Goal: Task Accomplishment & Management: Use online tool/utility

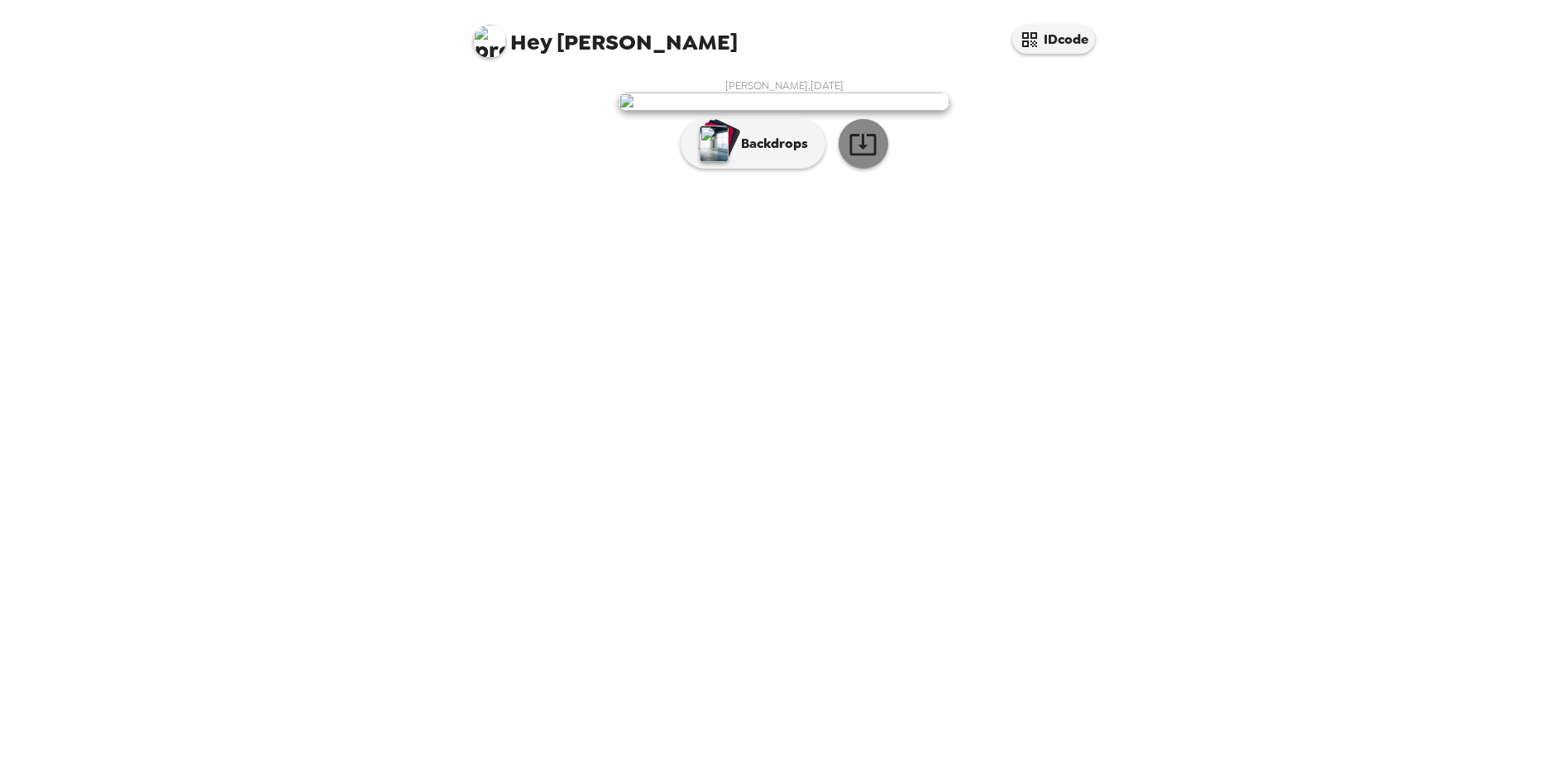
click at [860, 156] on icon "button" at bounding box center [862, 145] width 26 height 22
click at [784, 168] on button "Backdrops" at bounding box center [753, 144] width 145 height 50
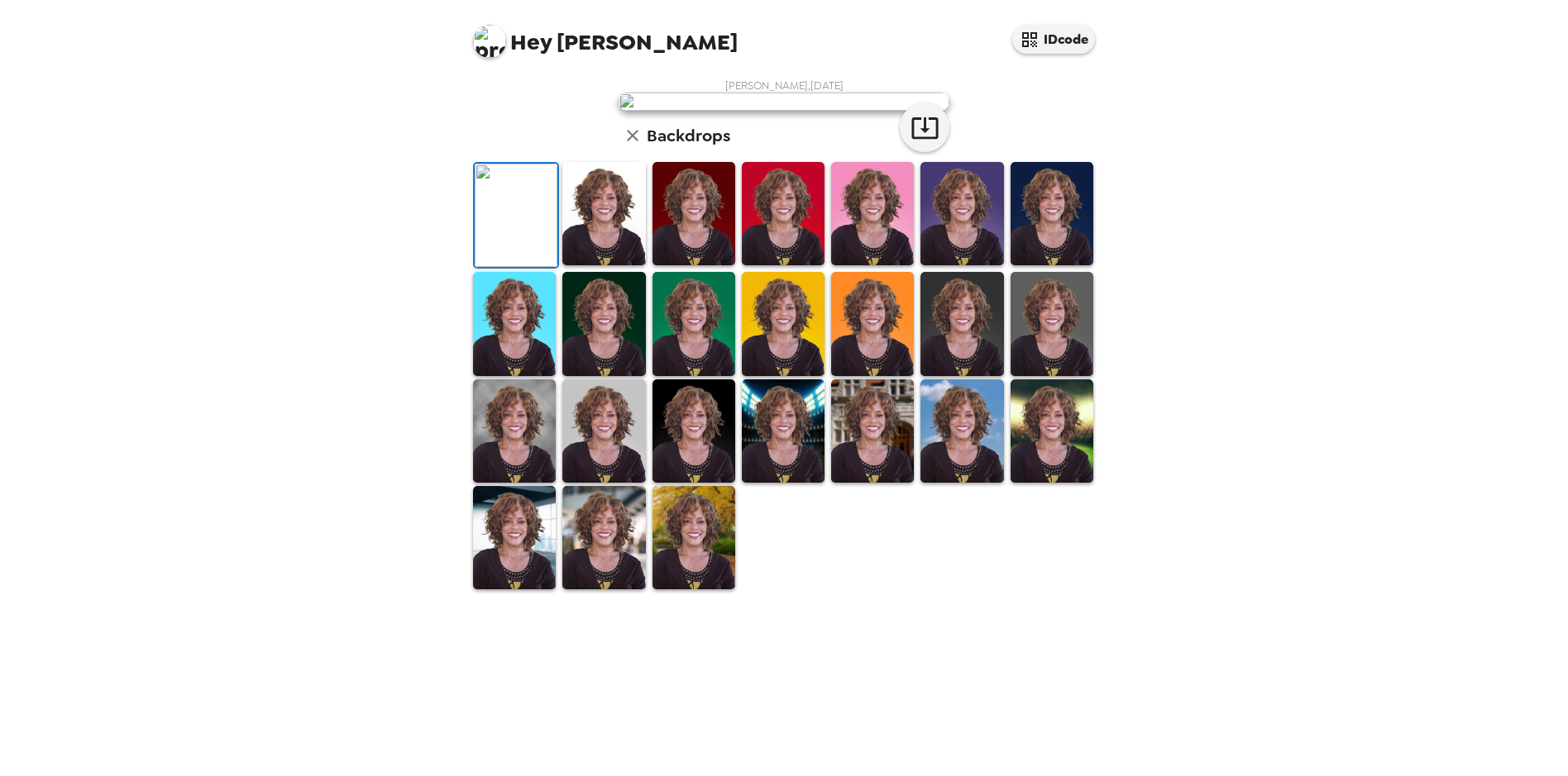
click at [615, 266] on img at bounding box center [603, 214] width 83 height 104
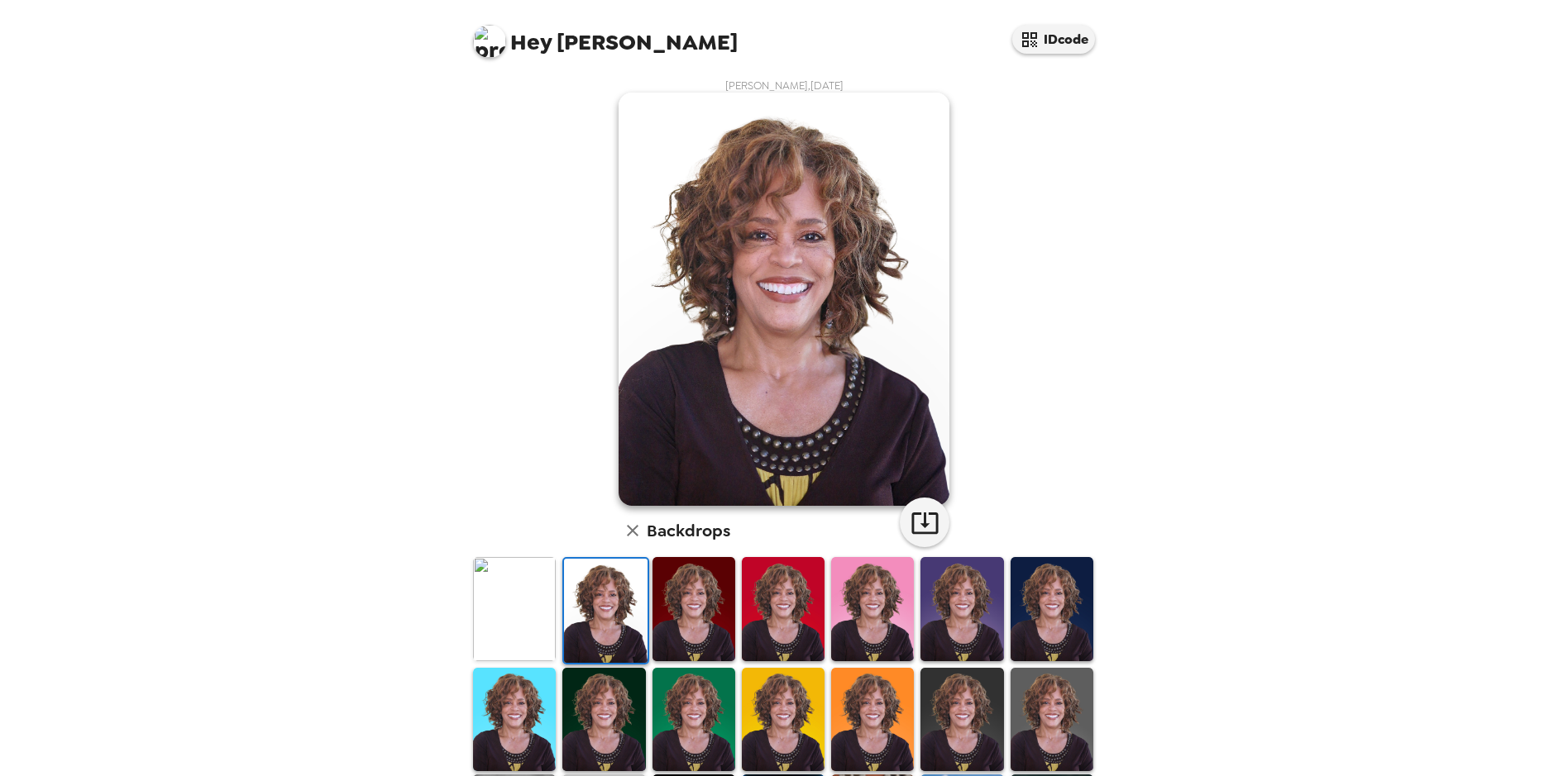
click at [667, 620] on img at bounding box center [693, 610] width 83 height 104
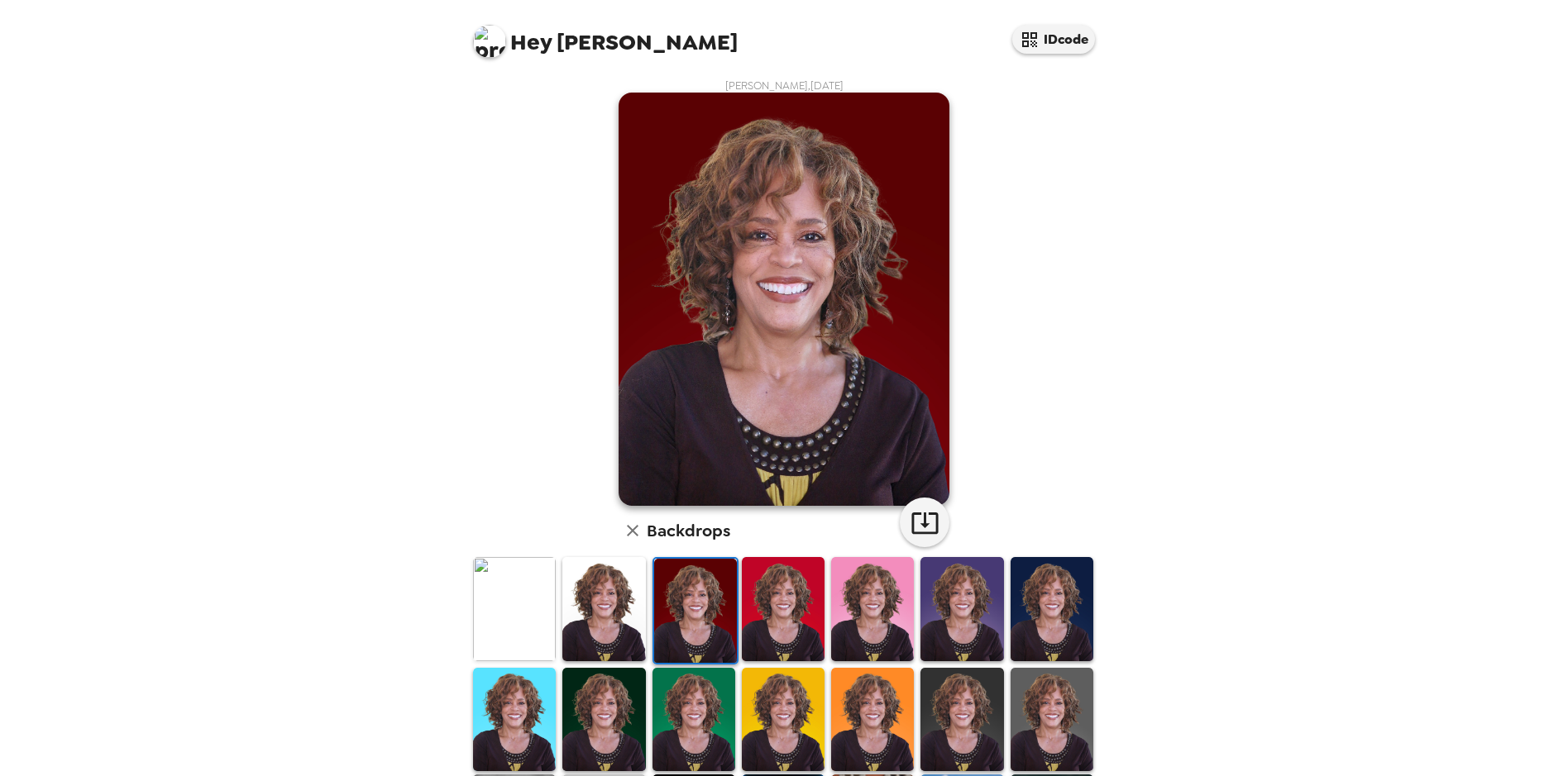
click at [764, 613] on img at bounding box center [783, 610] width 83 height 104
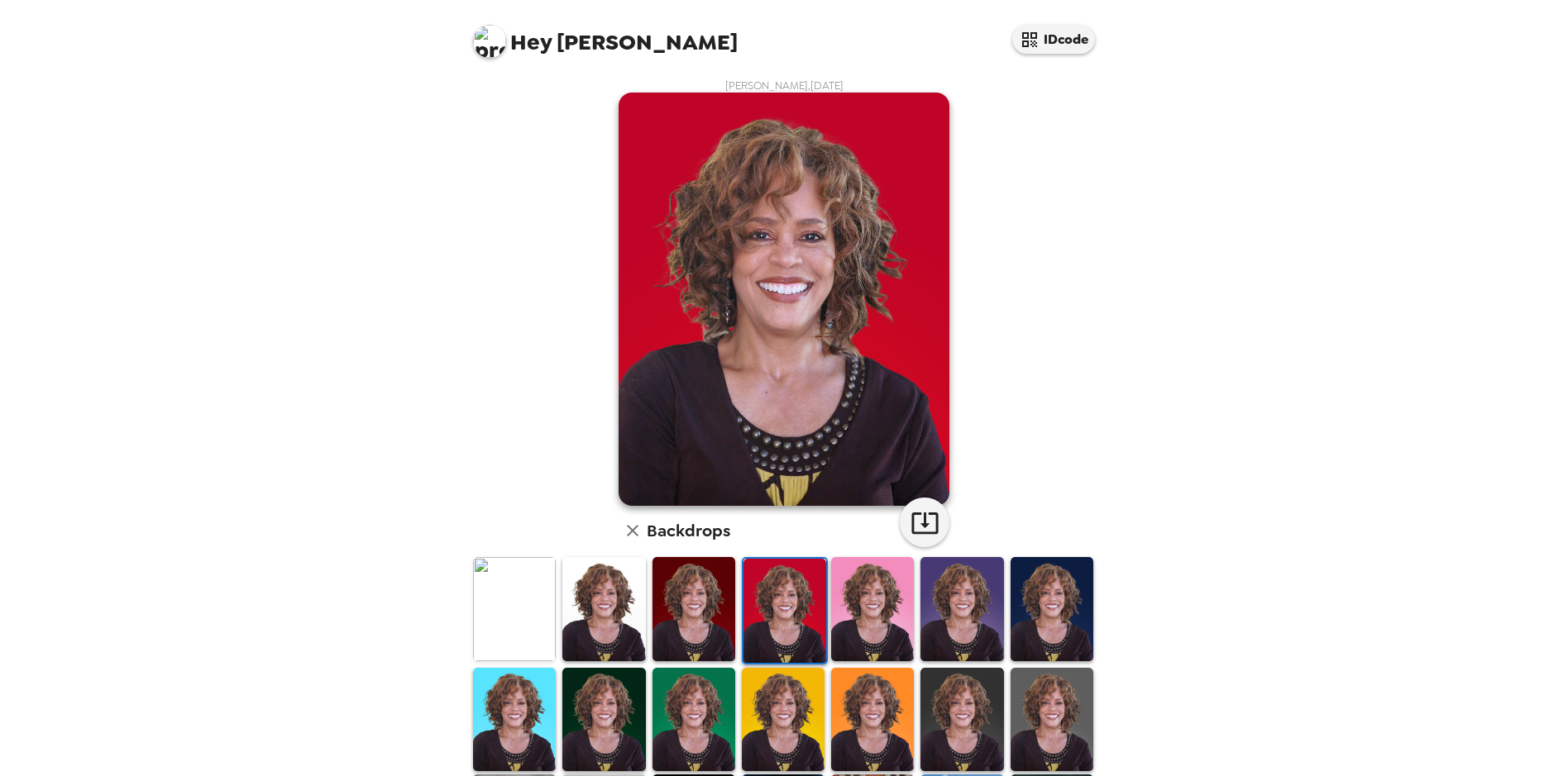
click at [589, 620] on img at bounding box center [603, 610] width 83 height 104
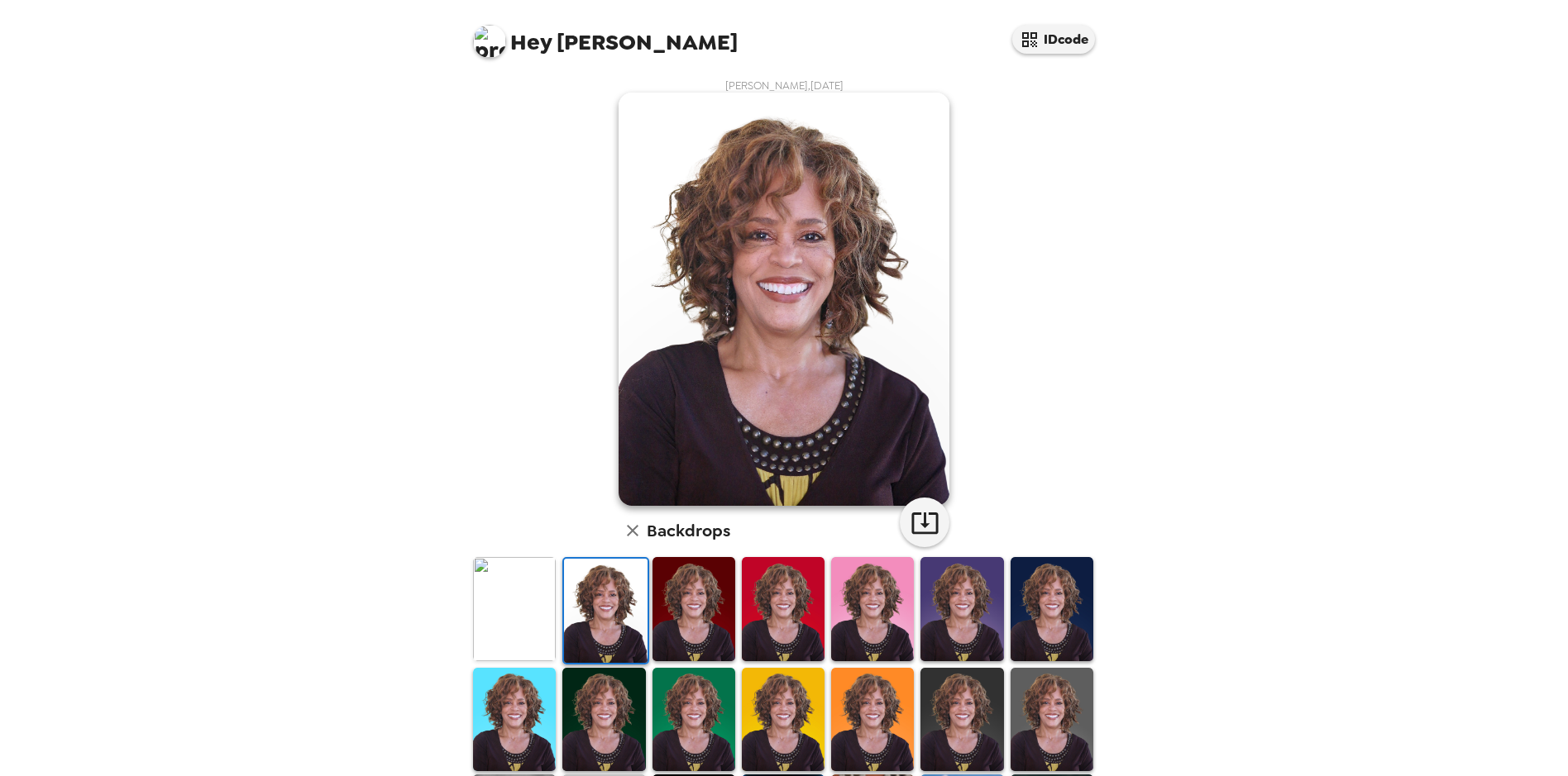
click at [514, 711] on img at bounding box center [514, 720] width 83 height 104
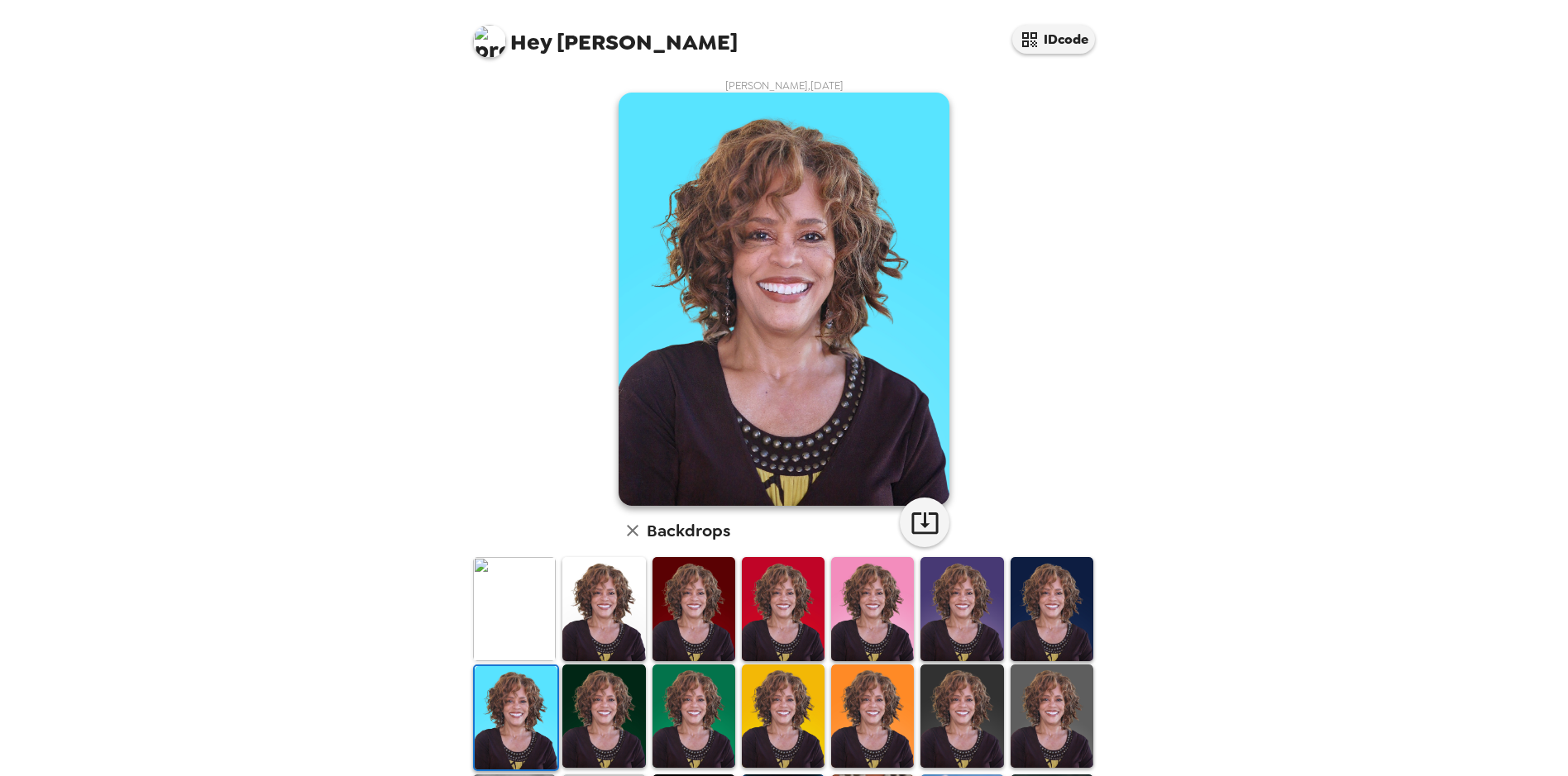
click at [596, 723] on img at bounding box center [603, 717] width 83 height 104
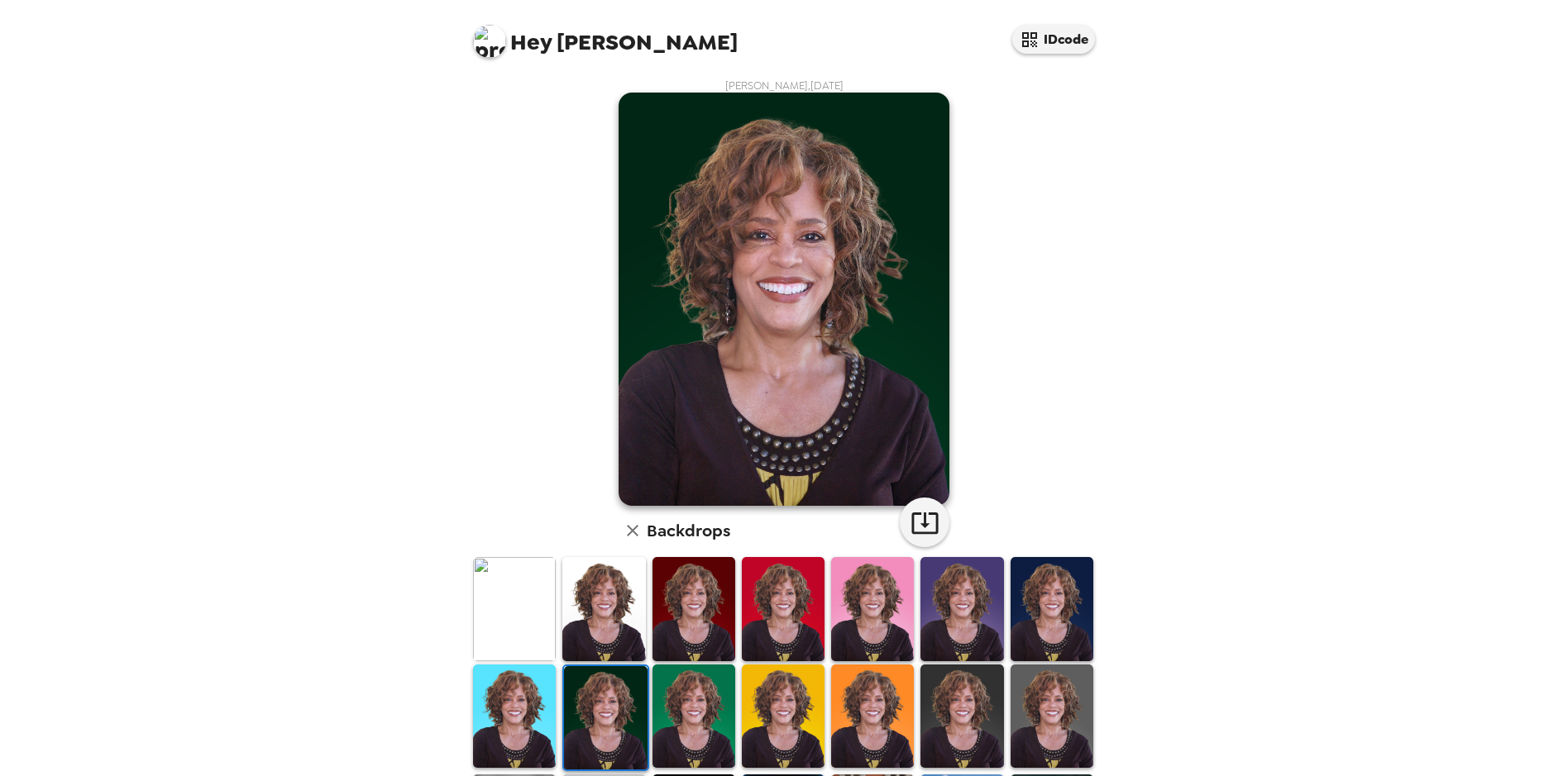
click at [675, 720] on img at bounding box center [693, 717] width 83 height 104
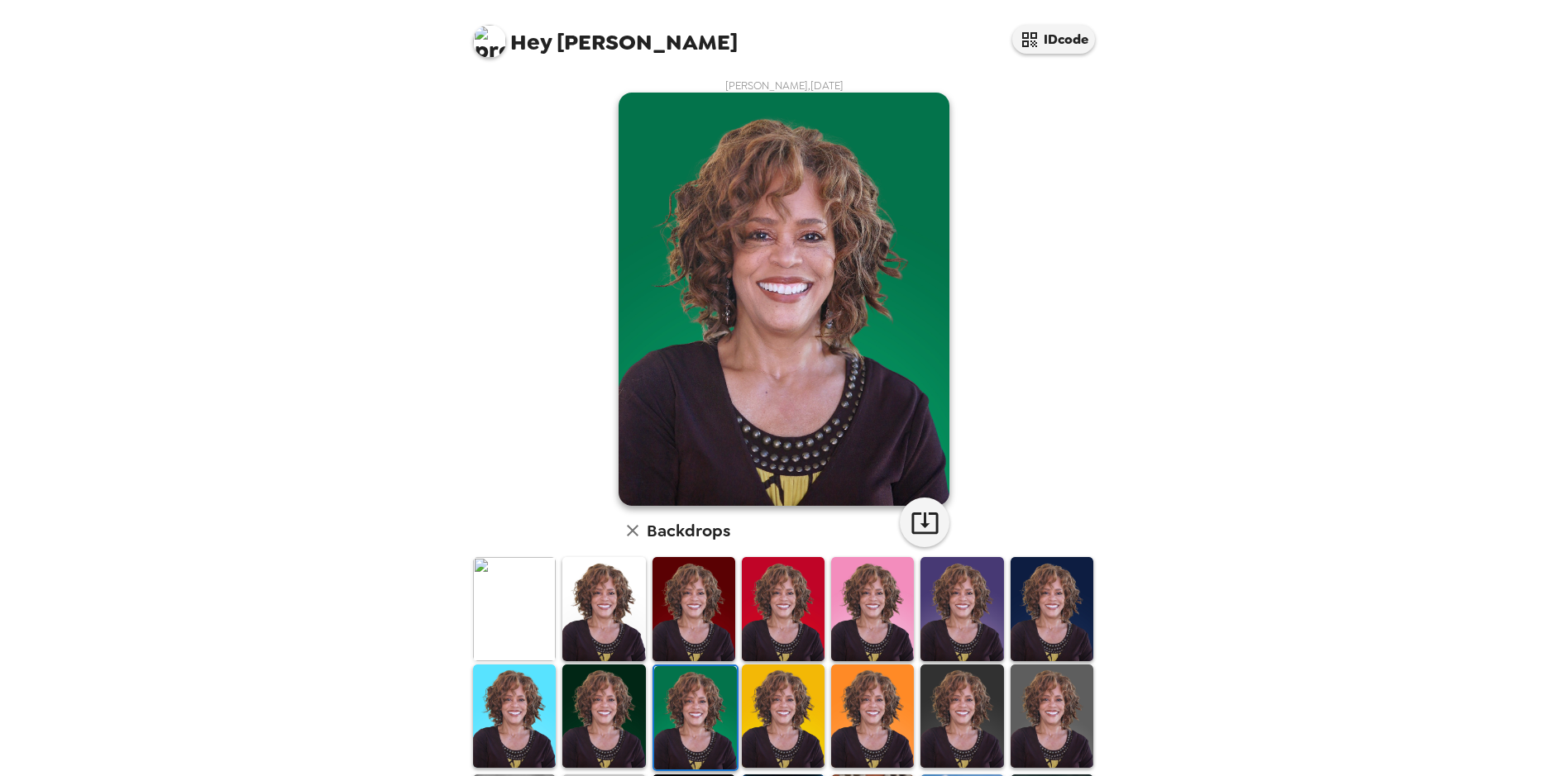
click at [762, 712] on img at bounding box center [783, 717] width 83 height 104
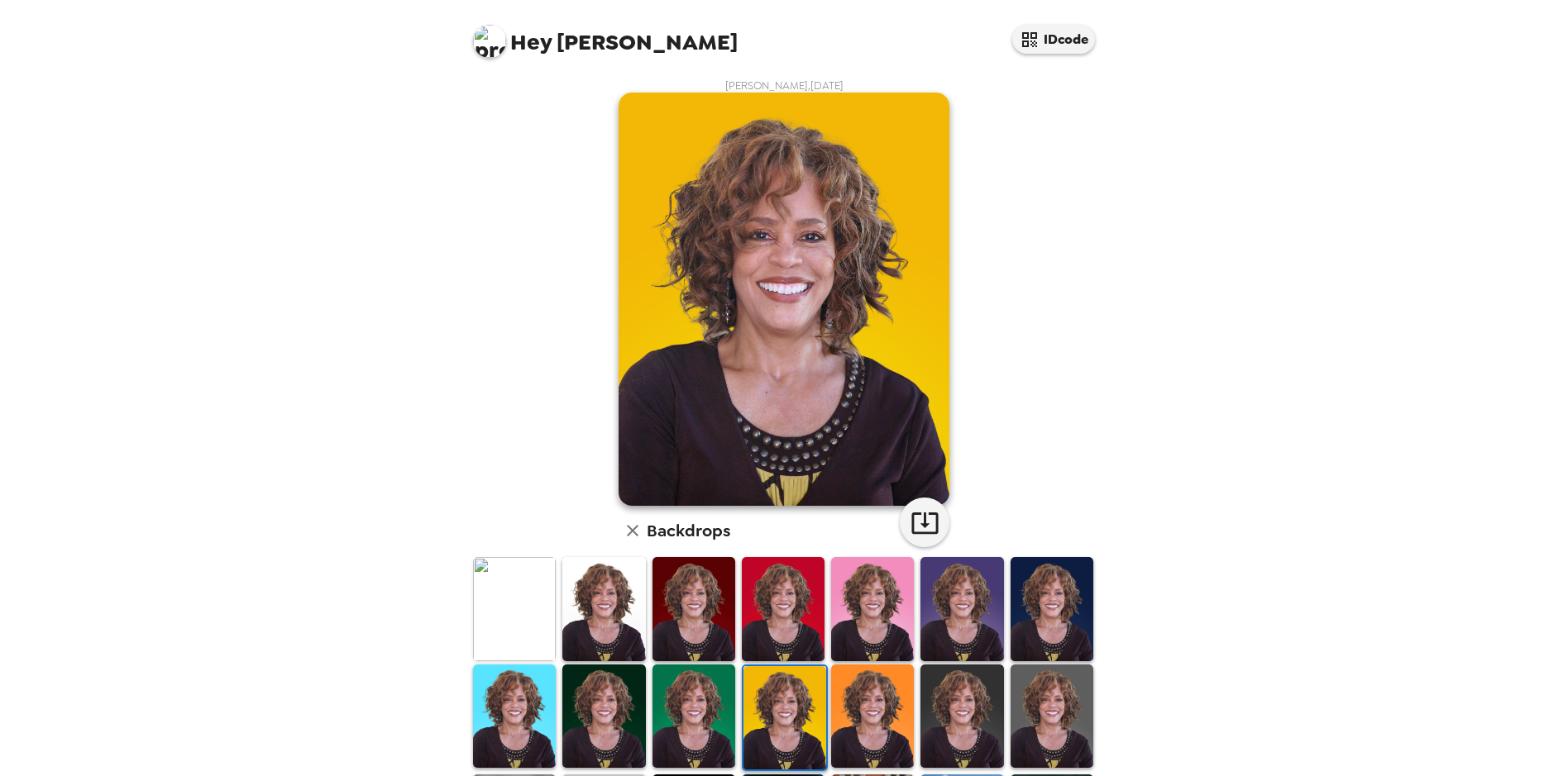
click at [856, 723] on img at bounding box center [872, 717] width 83 height 104
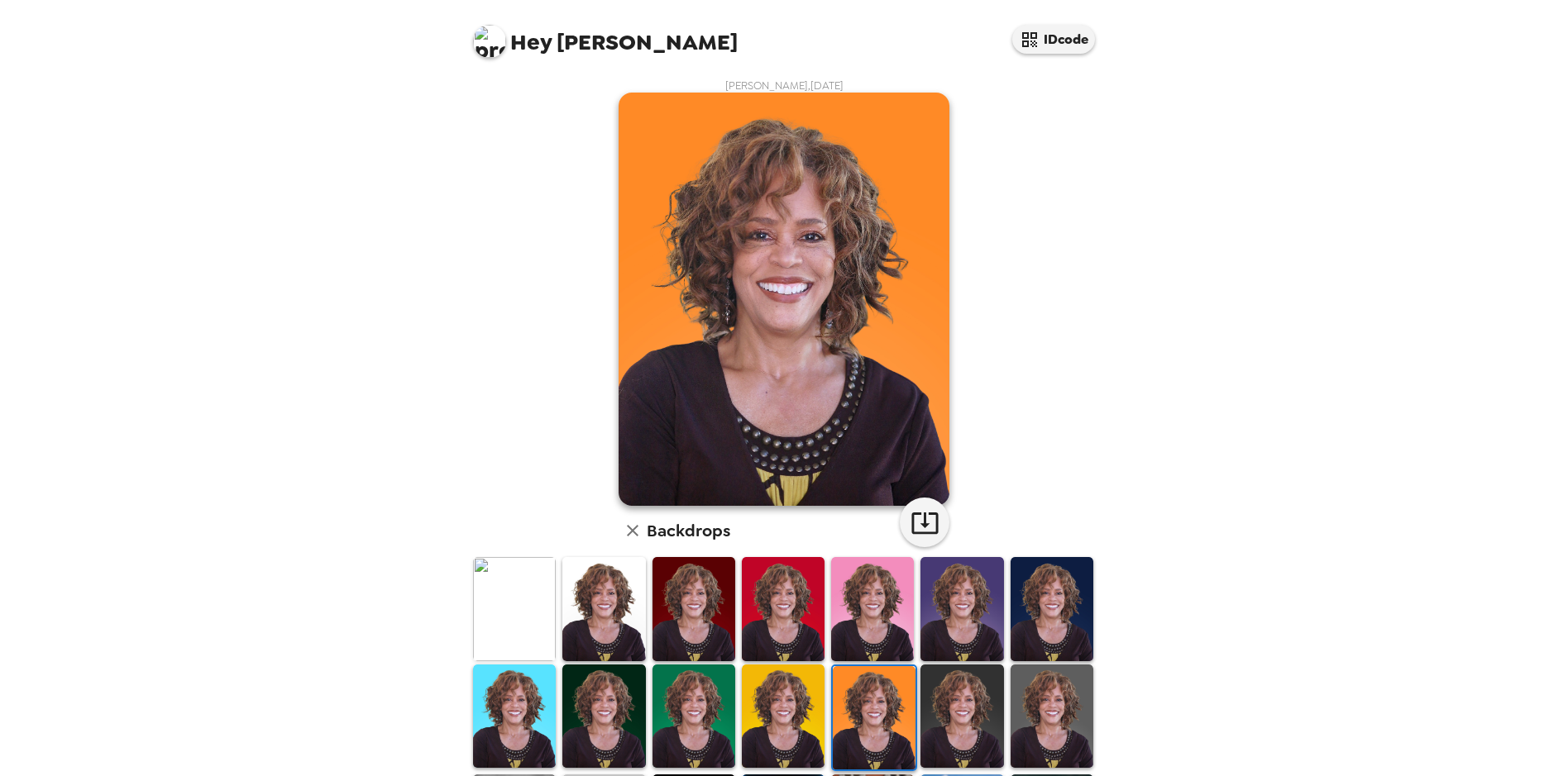
click at [950, 711] on img at bounding box center [961, 717] width 83 height 104
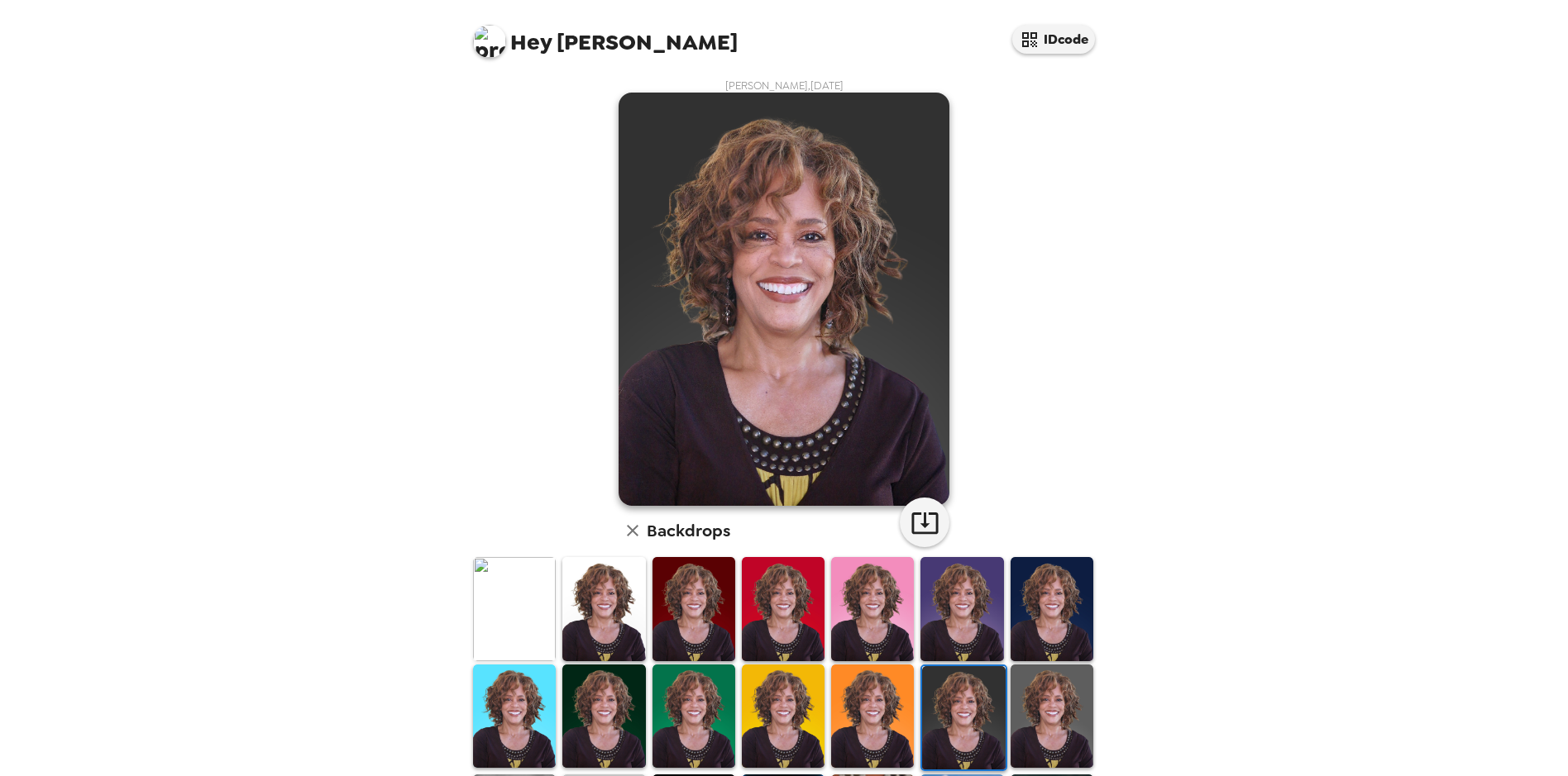
click at [1048, 711] on img at bounding box center [1052, 717] width 83 height 104
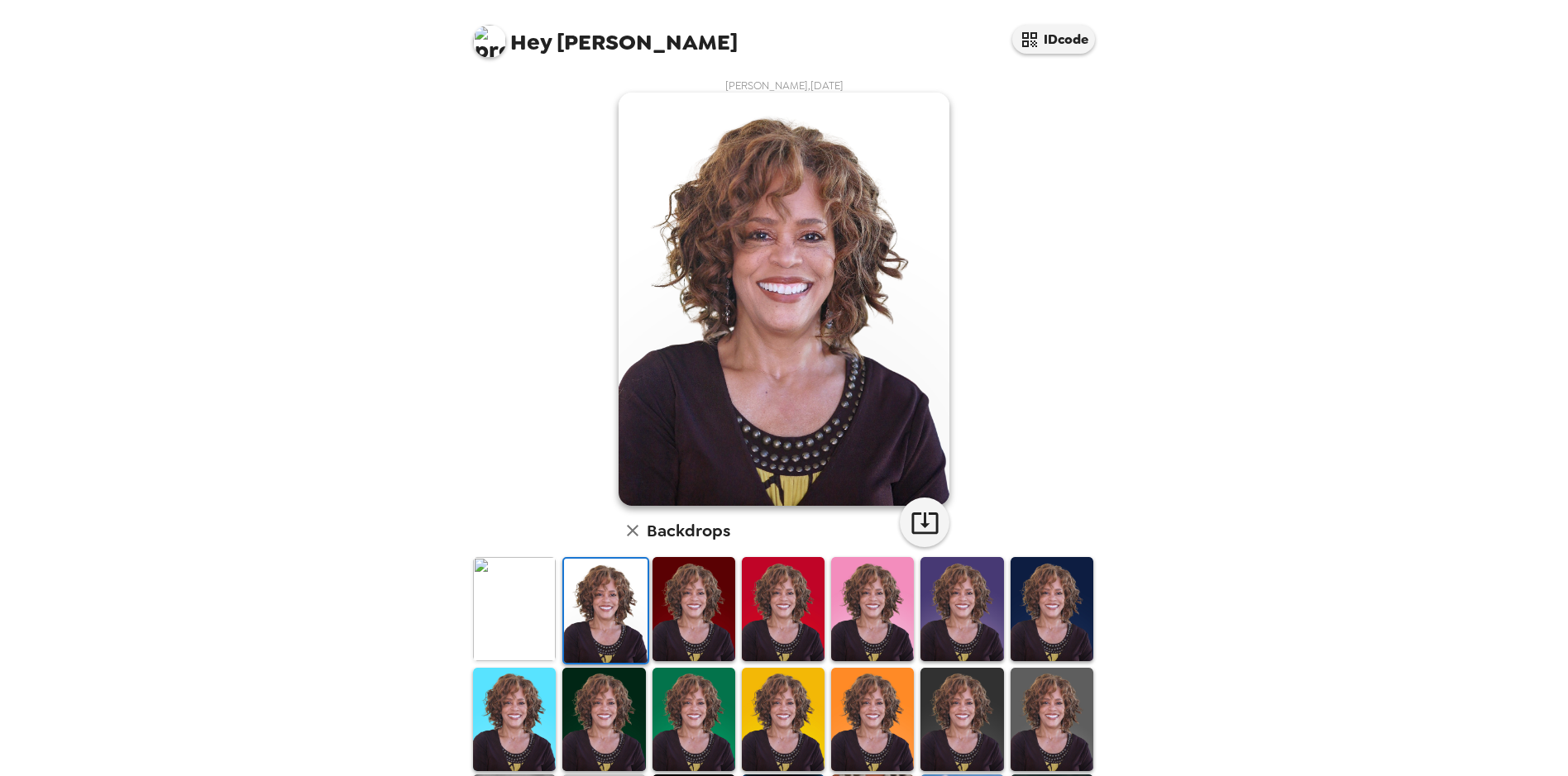
click at [519, 590] on img at bounding box center [514, 610] width 83 height 104
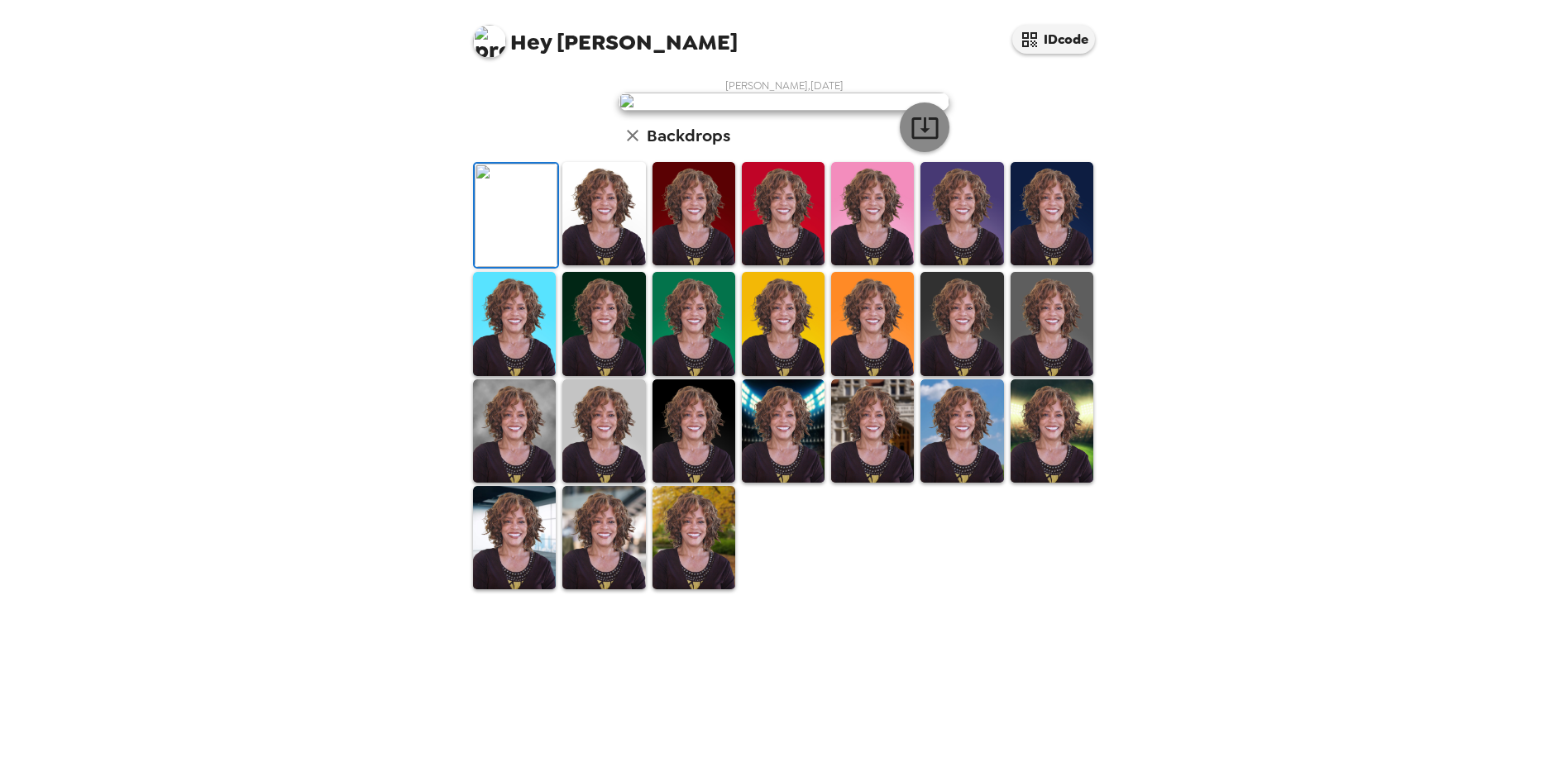
click at [927, 139] on icon "button" at bounding box center [924, 128] width 26 height 22
click at [701, 266] on img at bounding box center [693, 214] width 83 height 104
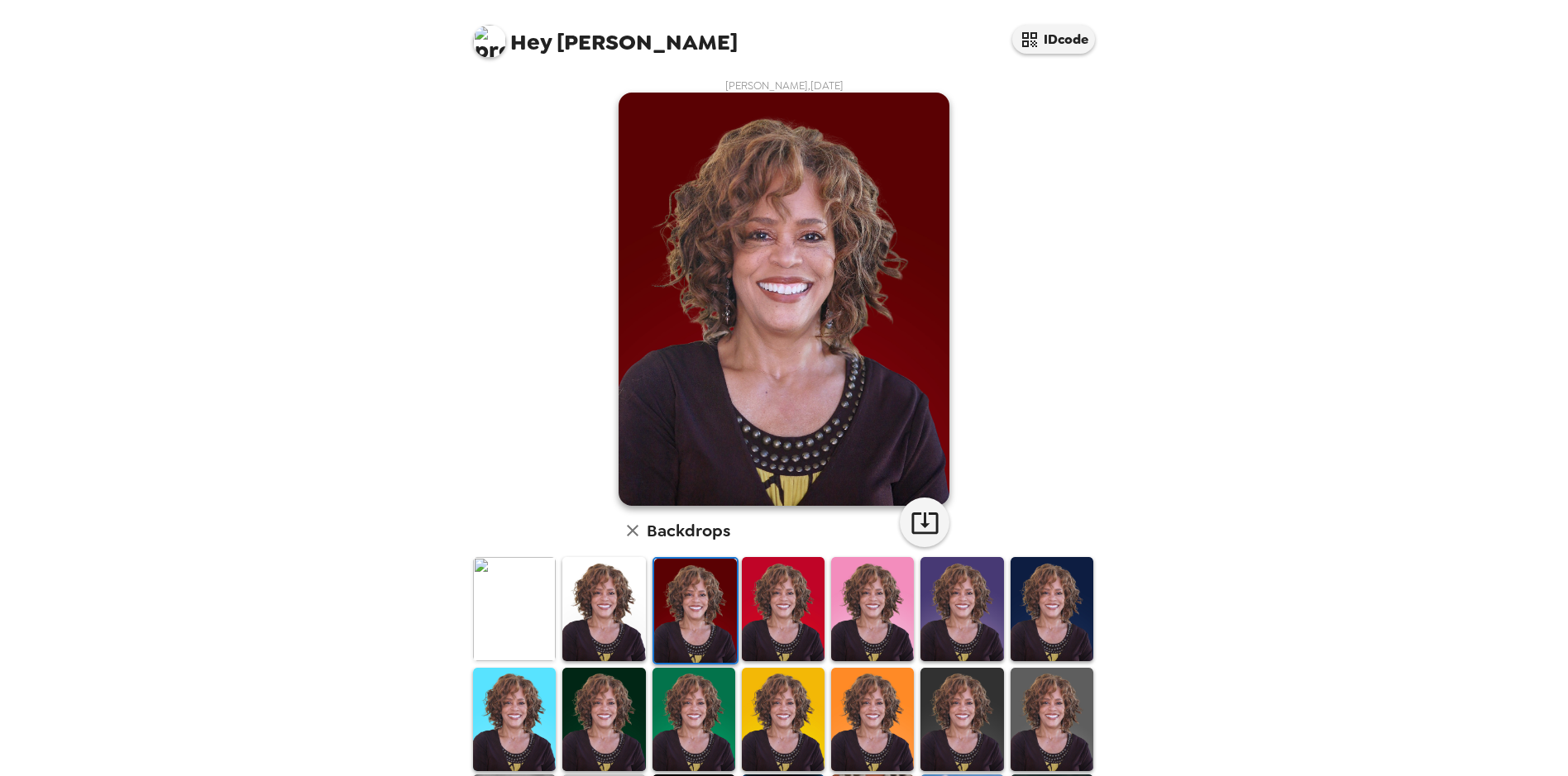
click at [770, 627] on img at bounding box center [783, 610] width 83 height 104
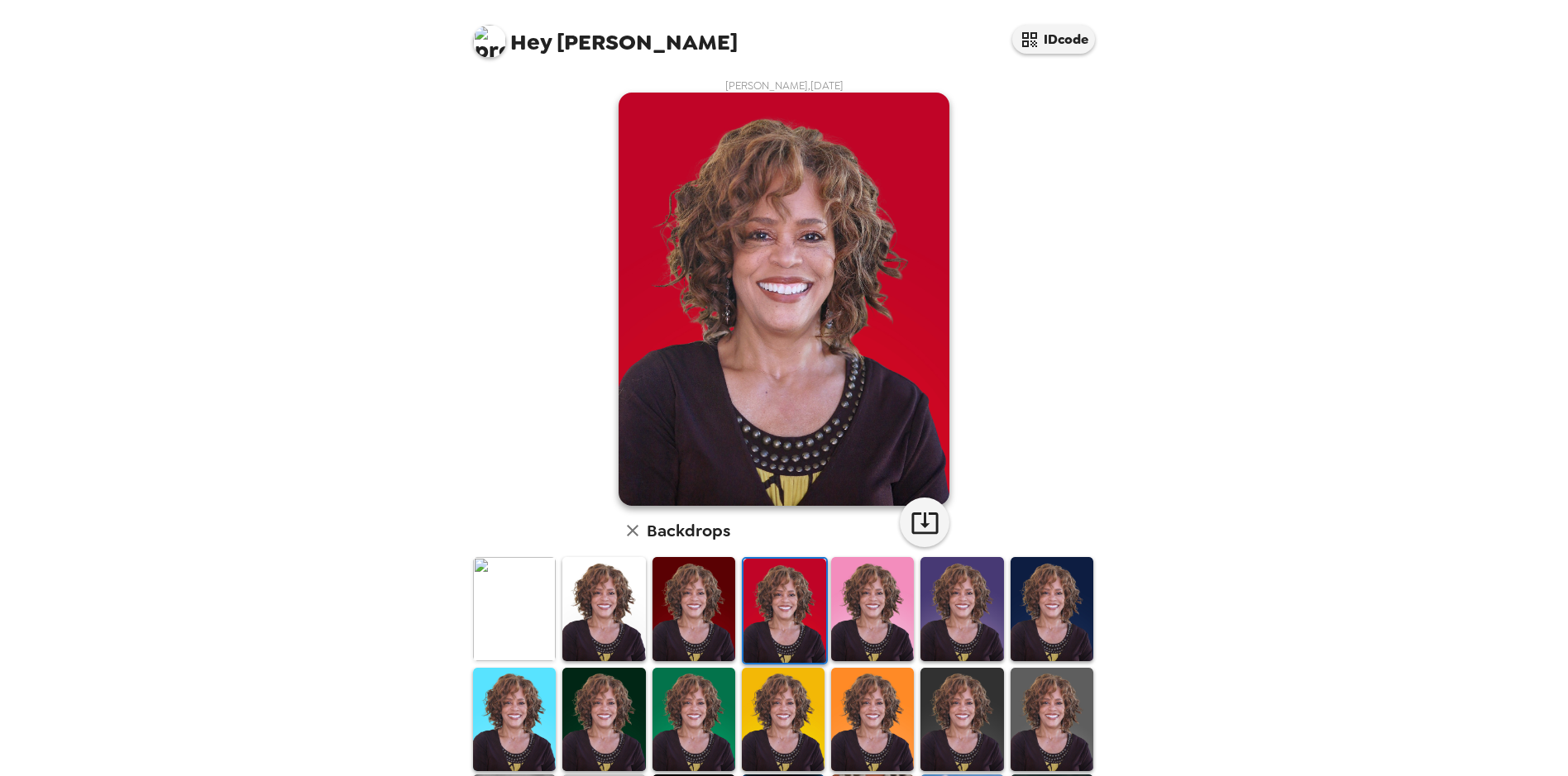
click at [878, 613] on img at bounding box center [872, 610] width 83 height 104
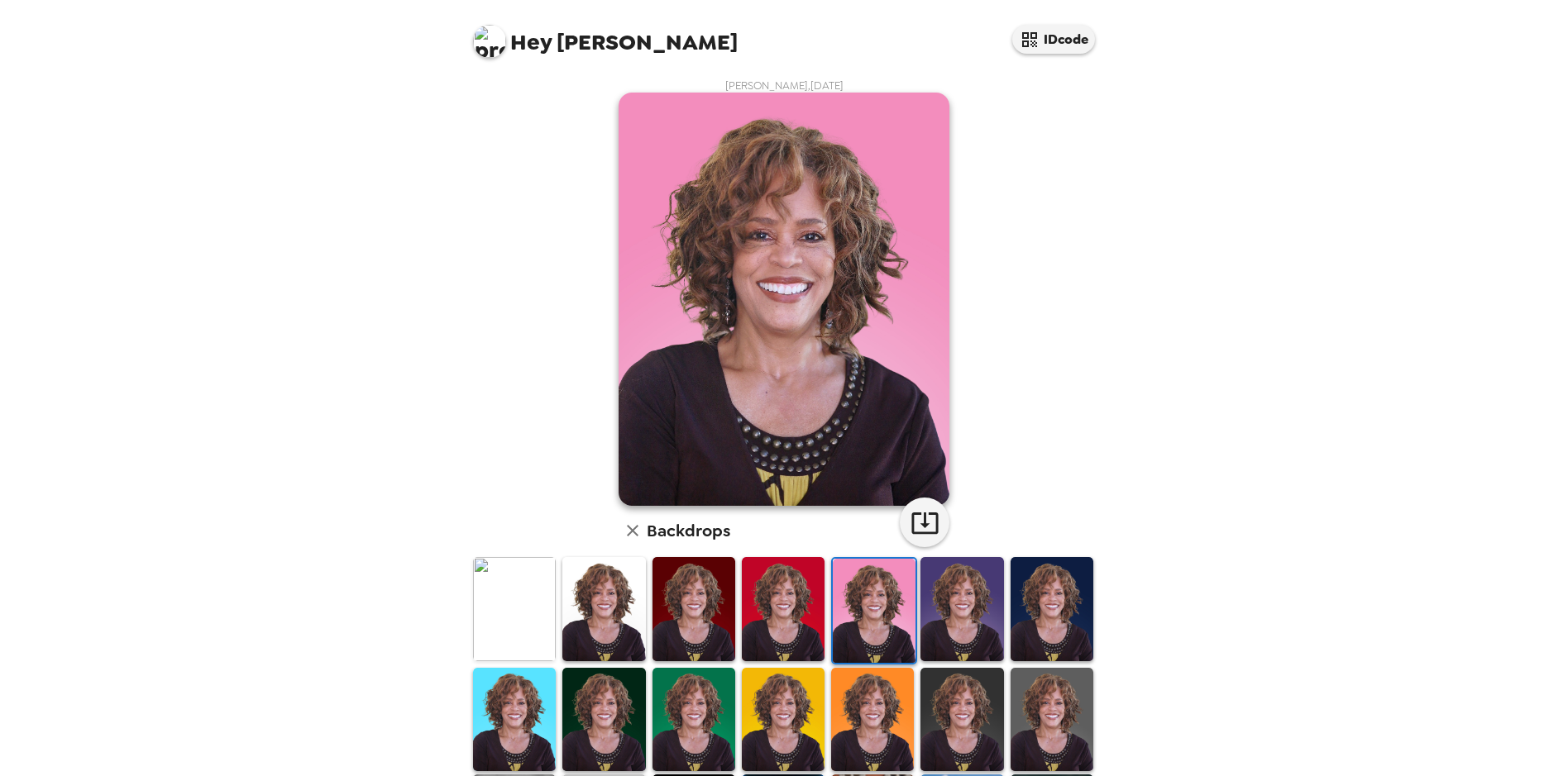
click at [941, 616] on img at bounding box center [961, 610] width 83 height 104
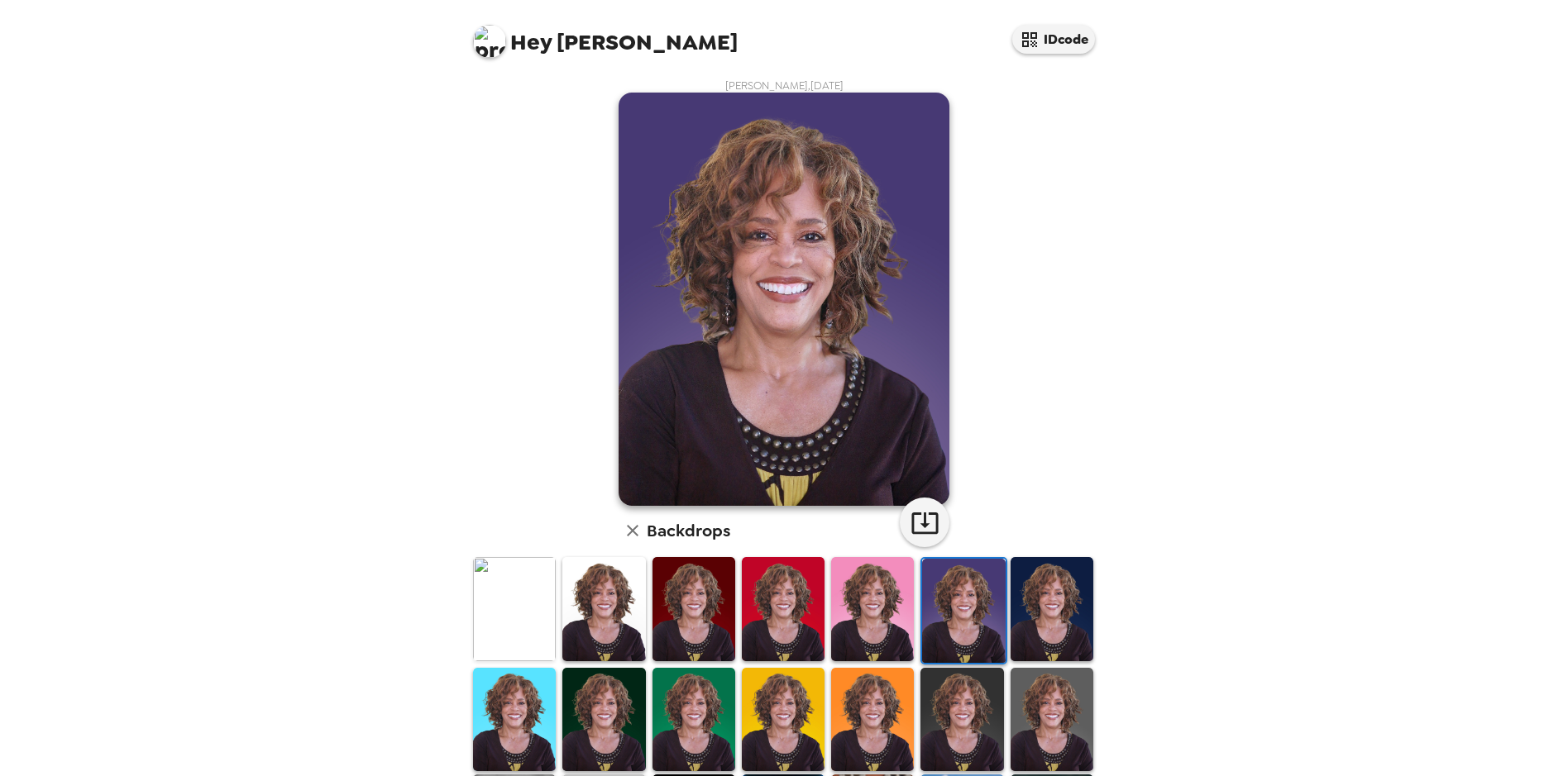
click at [1029, 612] on img at bounding box center [1052, 610] width 83 height 104
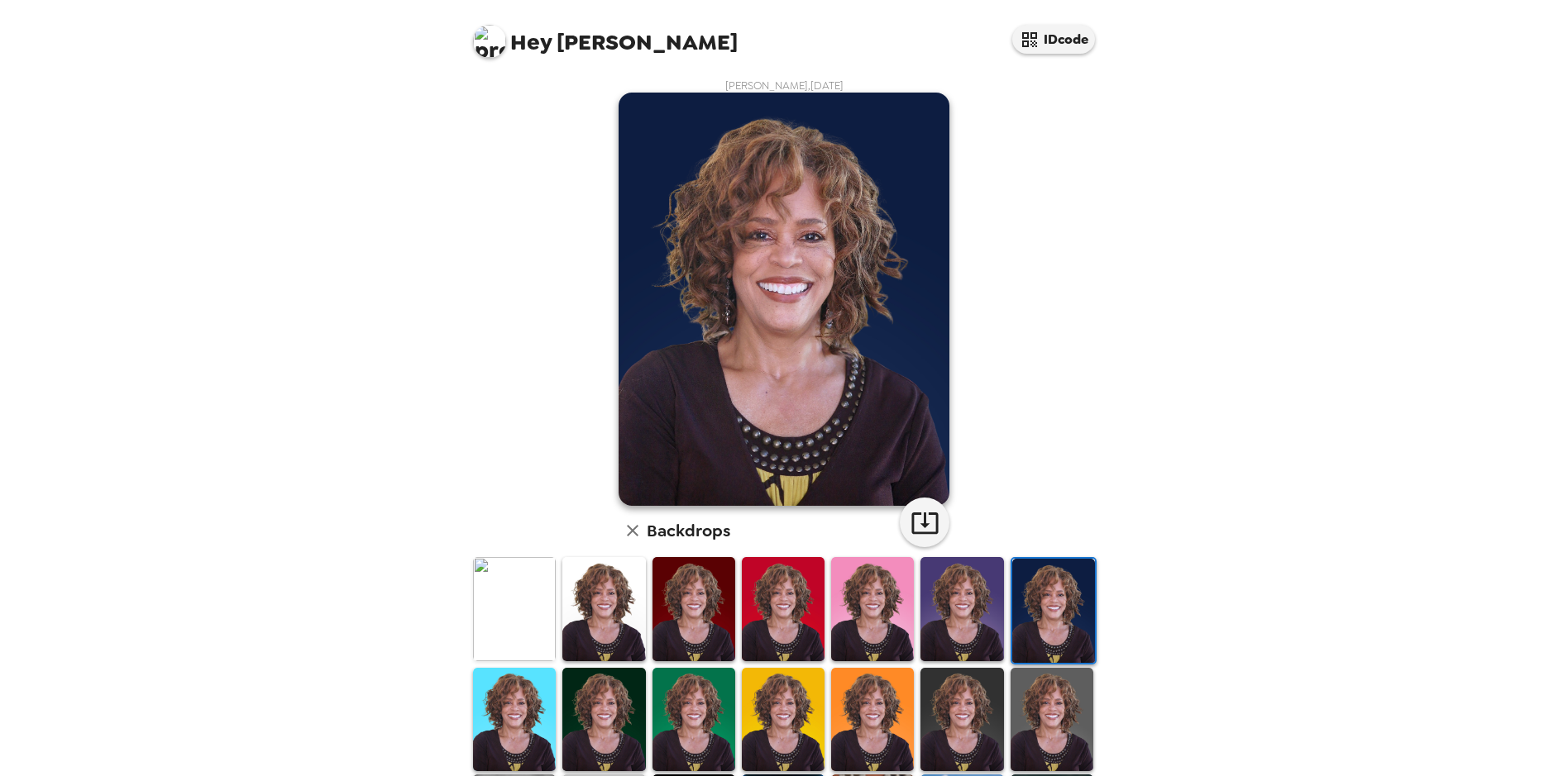
click at [550, 715] on img at bounding box center [514, 720] width 83 height 104
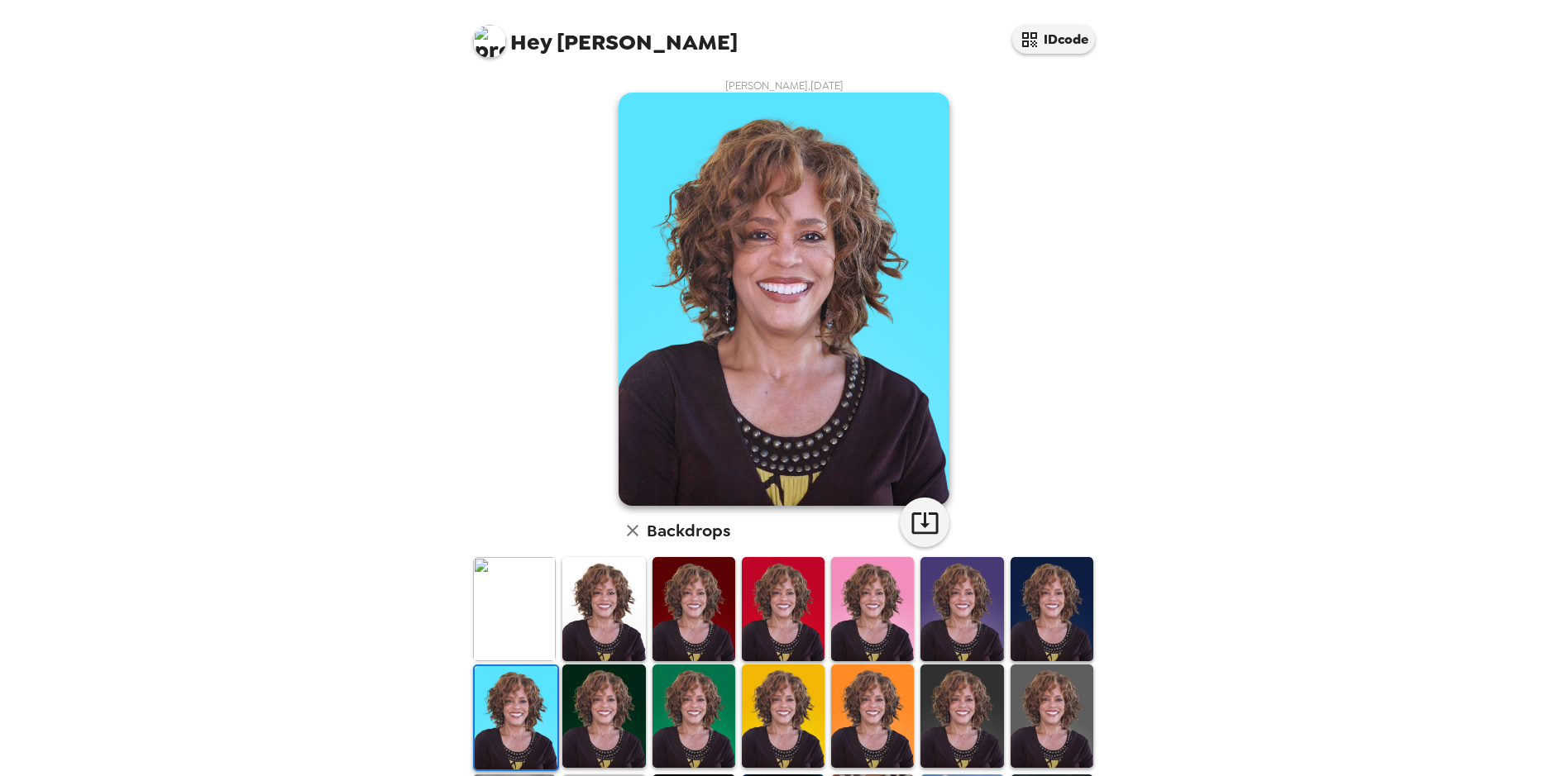
click at [605, 707] on img at bounding box center [603, 717] width 83 height 104
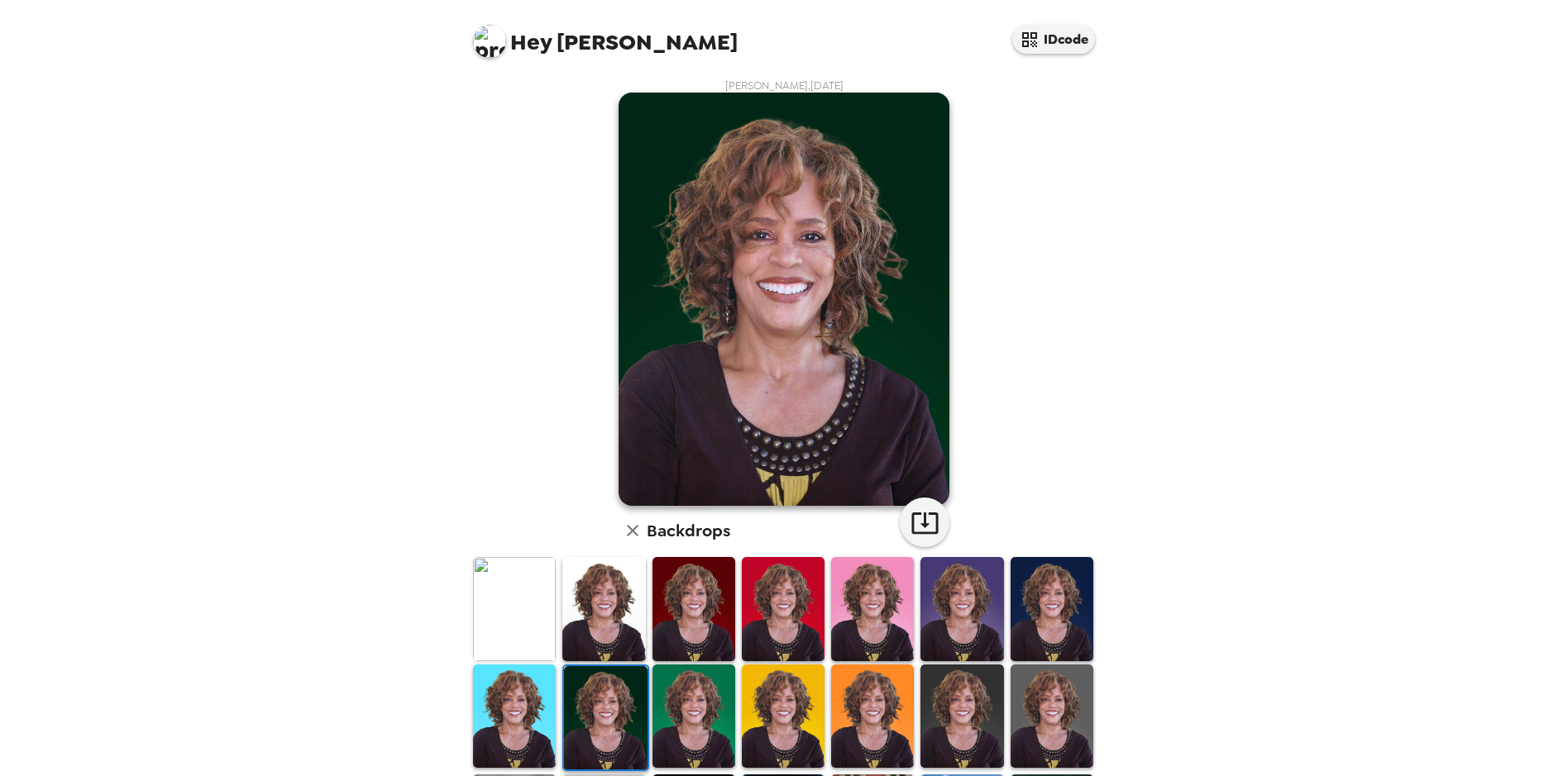
click at [662, 706] on img at bounding box center [693, 717] width 83 height 104
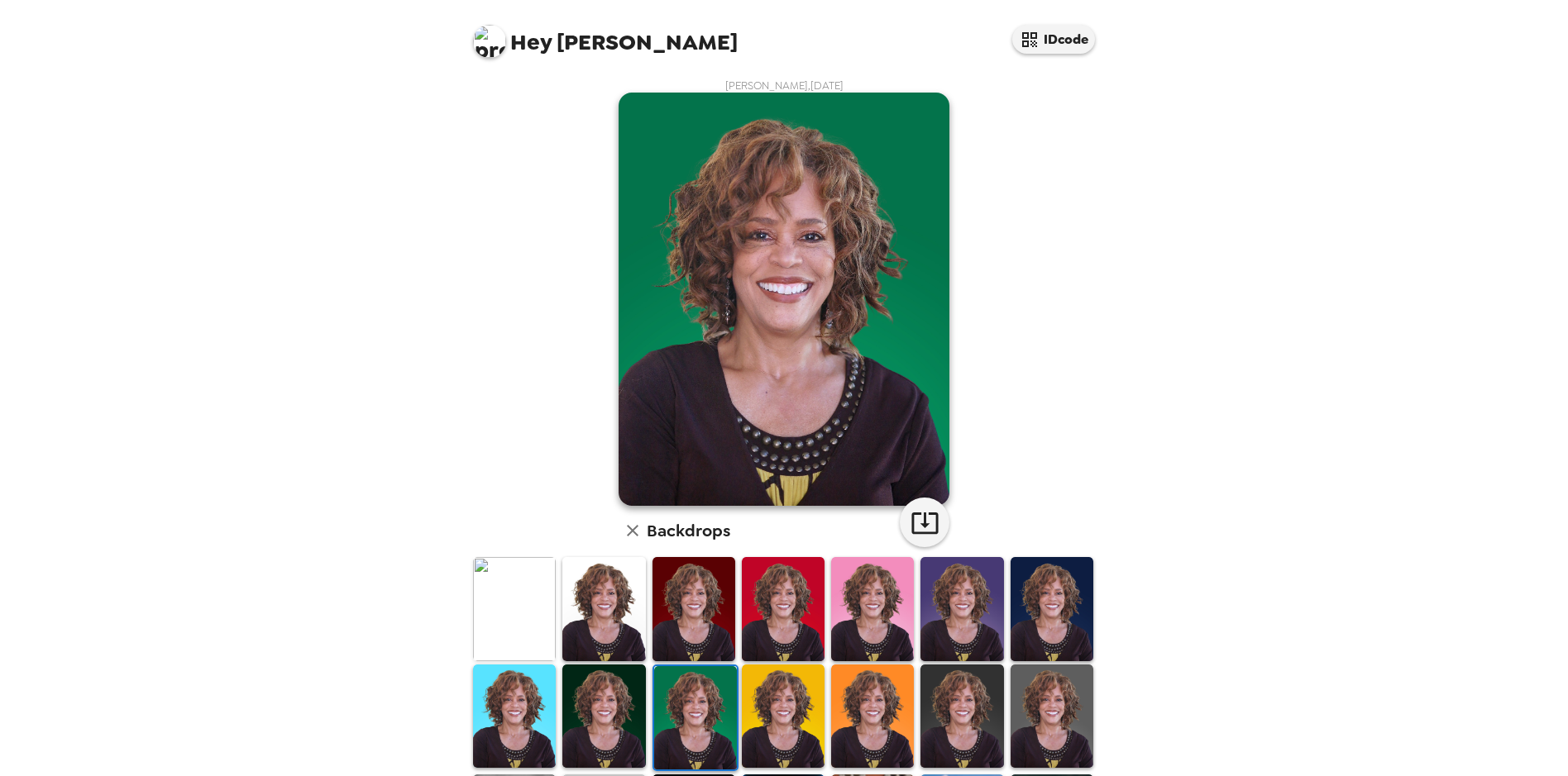
click at [780, 709] on img at bounding box center [783, 717] width 83 height 104
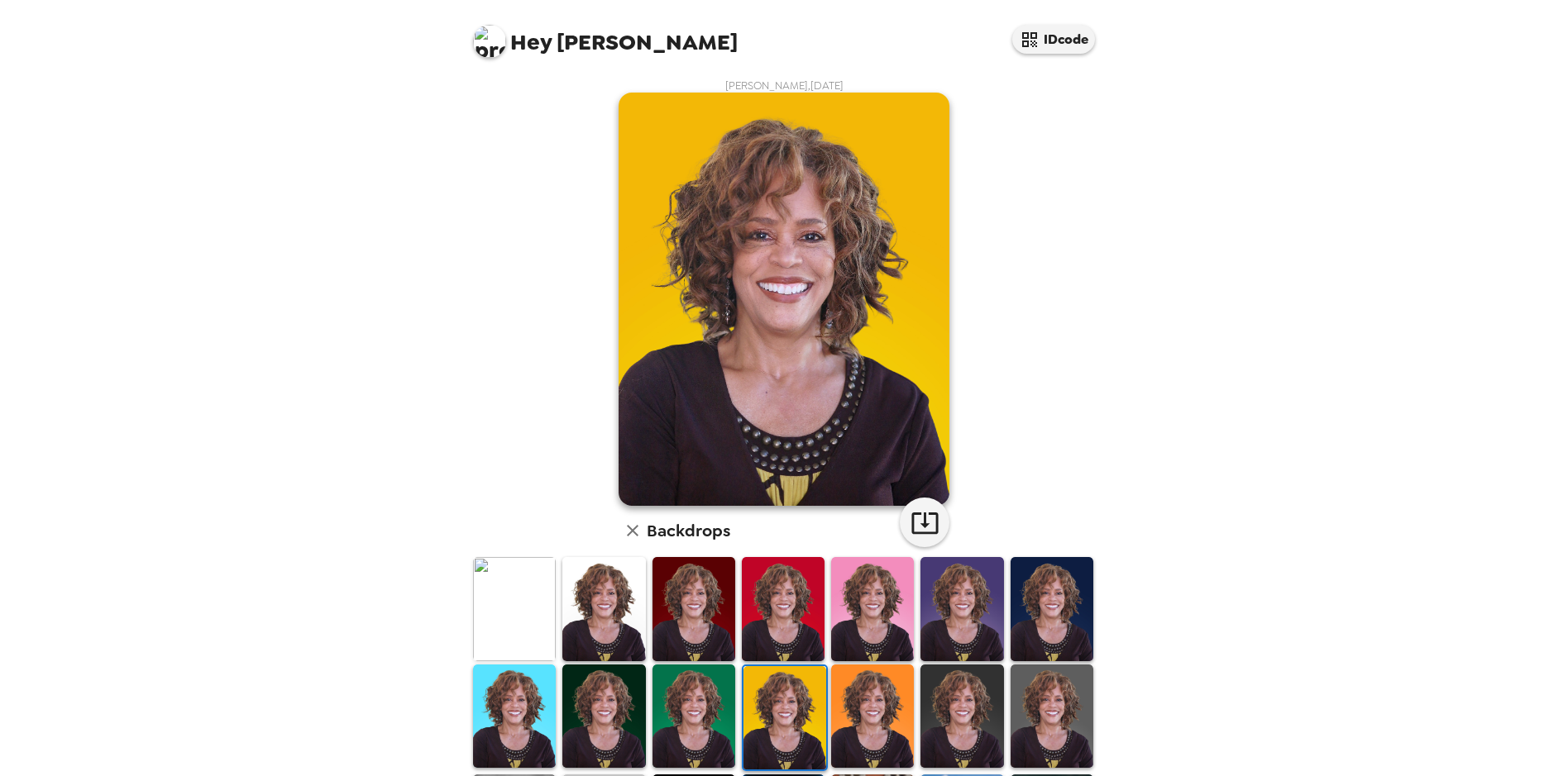
click at [875, 700] on img at bounding box center [872, 717] width 83 height 104
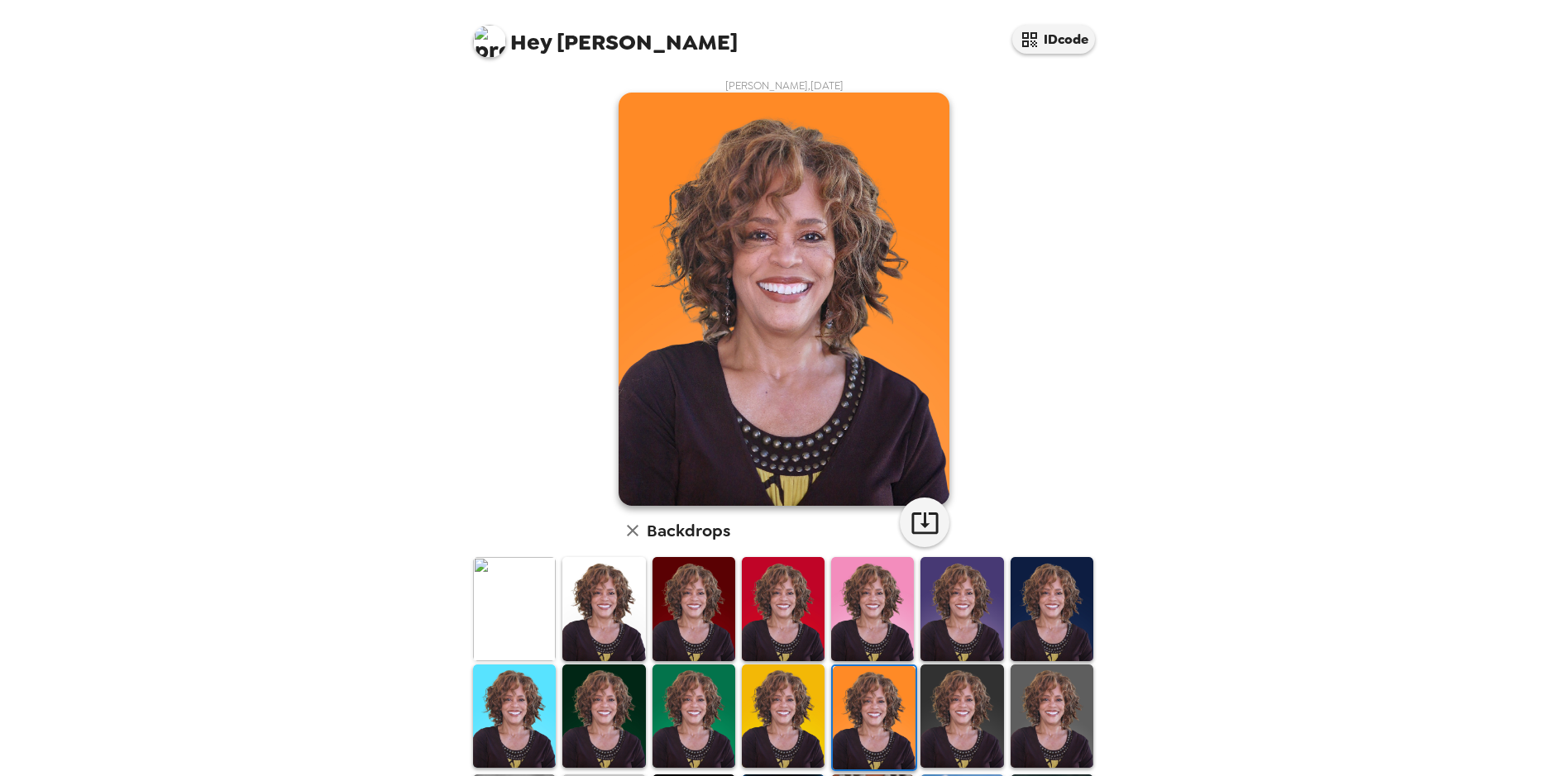
click at [933, 699] on img at bounding box center [961, 717] width 83 height 104
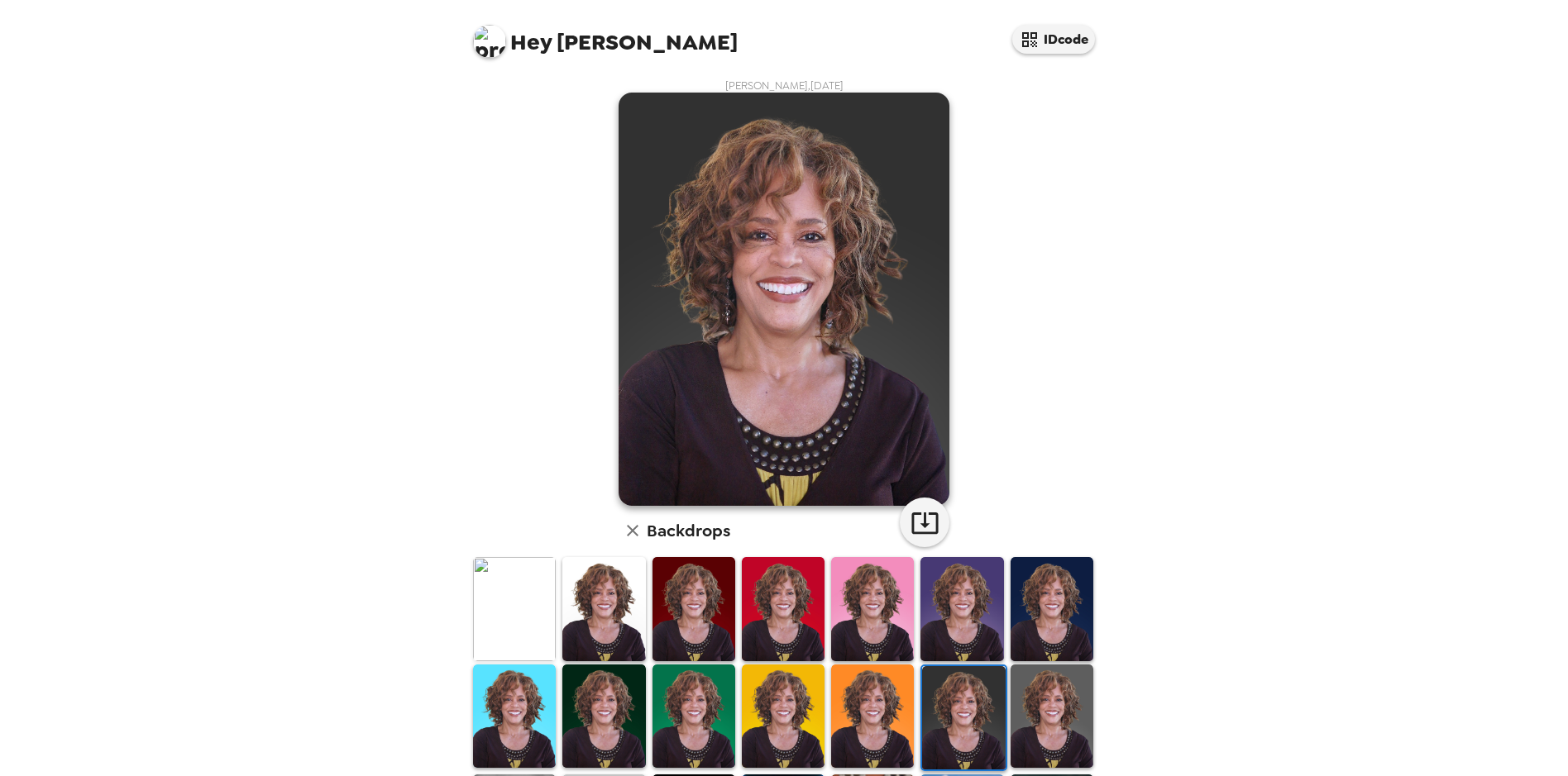
click at [1020, 696] on img at bounding box center [1052, 717] width 83 height 104
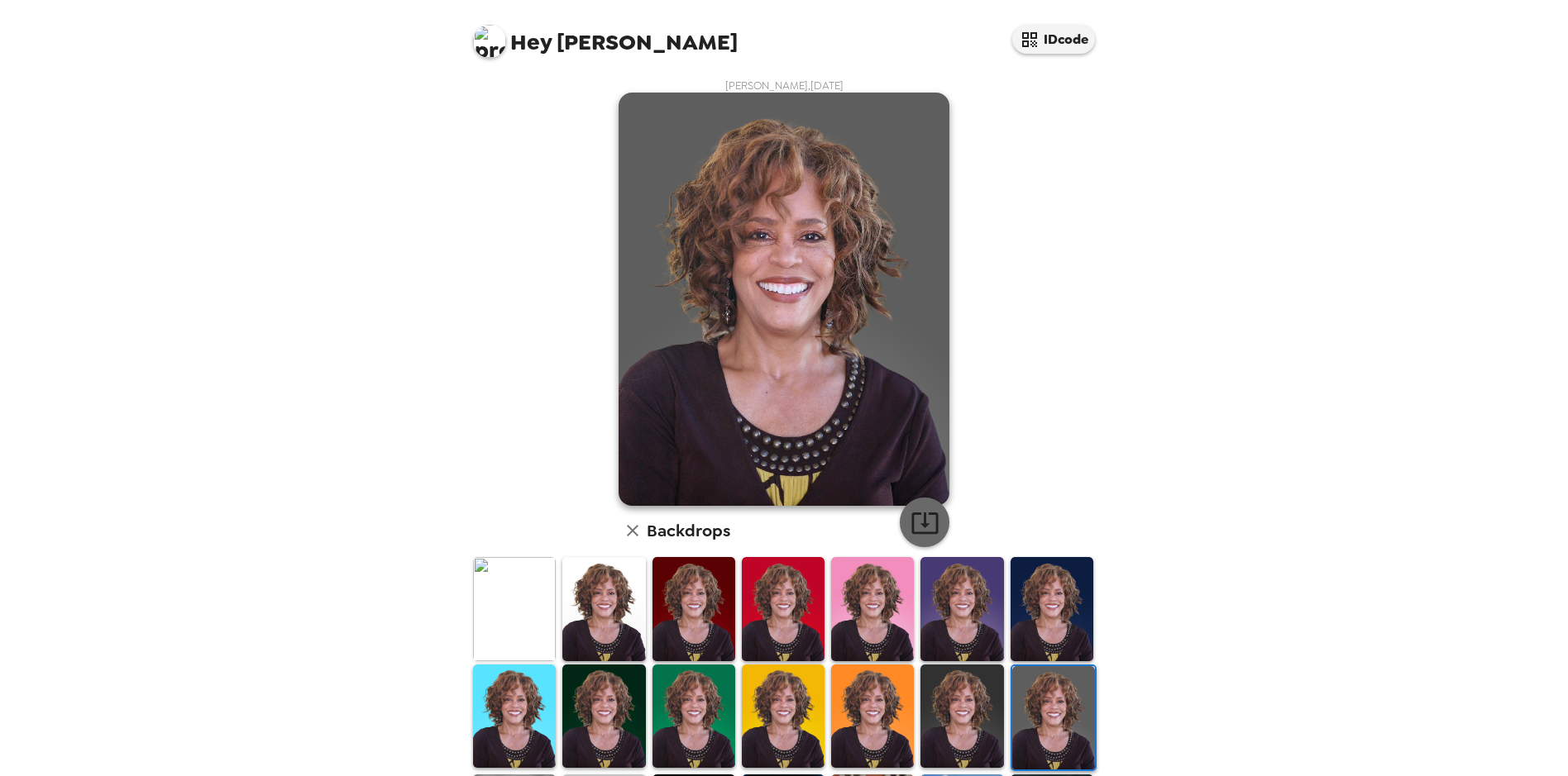
click at [920, 539] on button "button" at bounding box center [925, 522] width 50 height 50
click at [603, 600] on img at bounding box center [603, 610] width 83 height 104
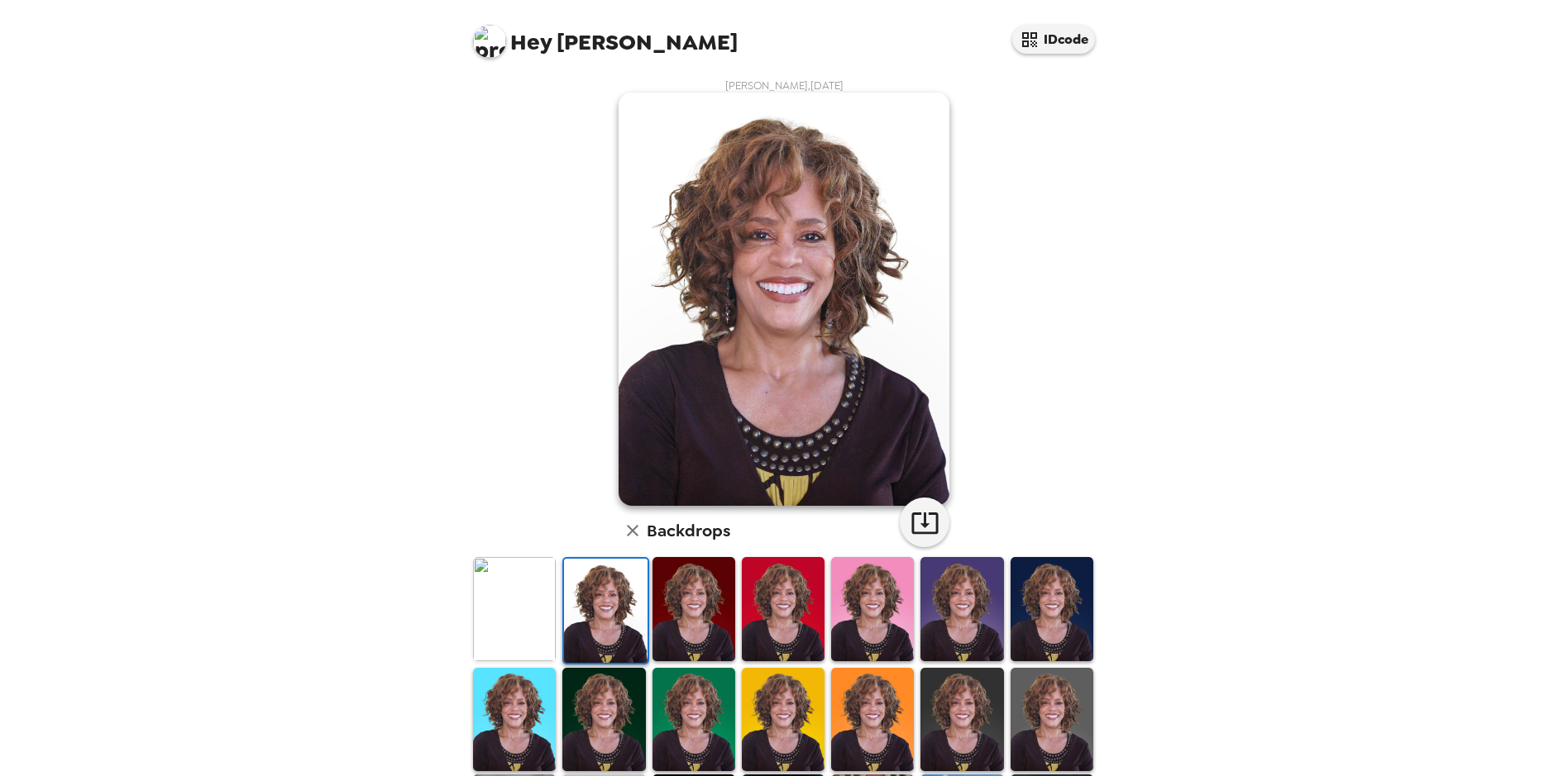
click at [513, 606] on img at bounding box center [514, 610] width 83 height 104
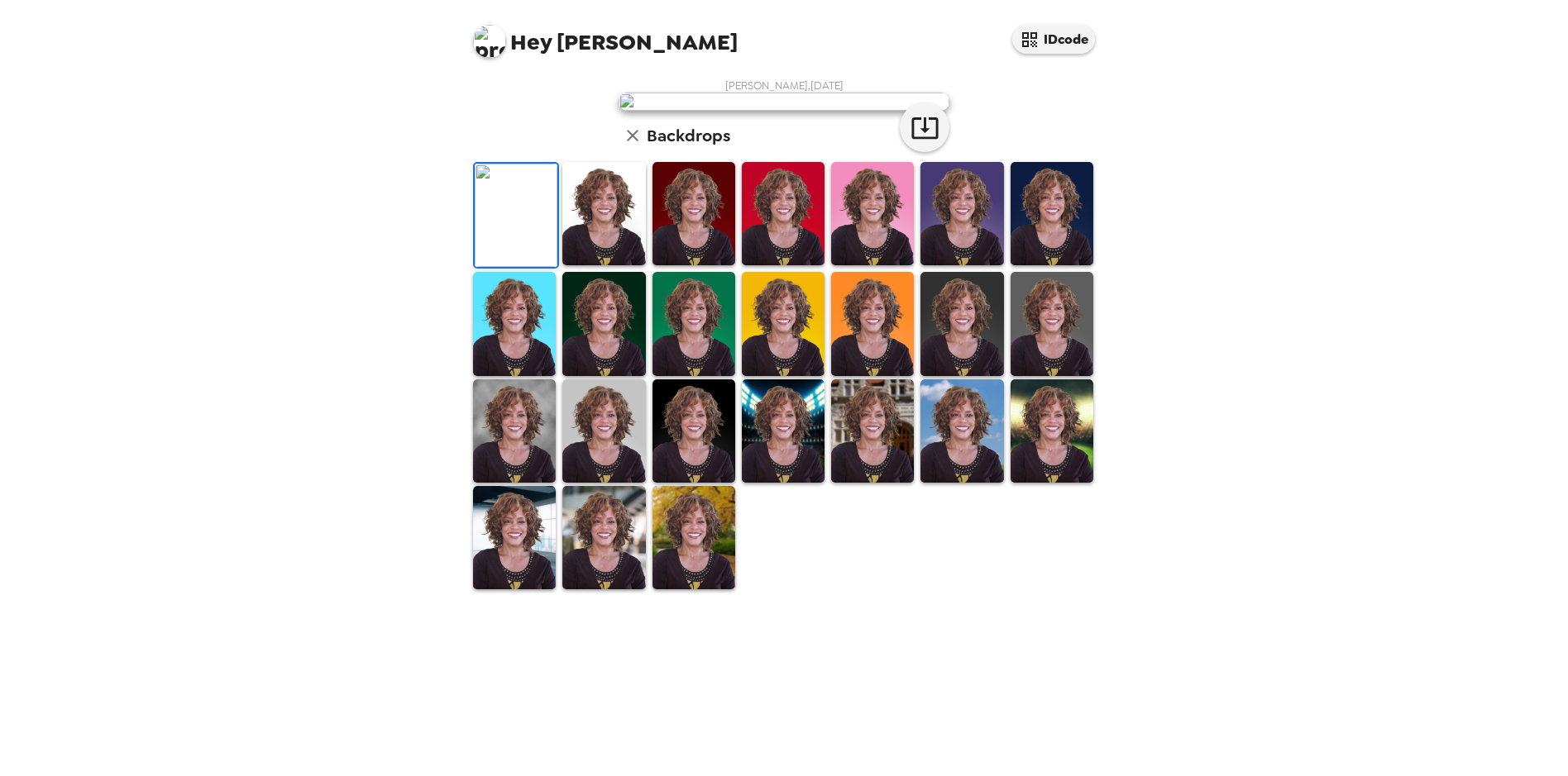
click at [609, 266] on img at bounding box center [603, 214] width 83 height 104
